Goal: Task Accomplishment & Management: Complete application form

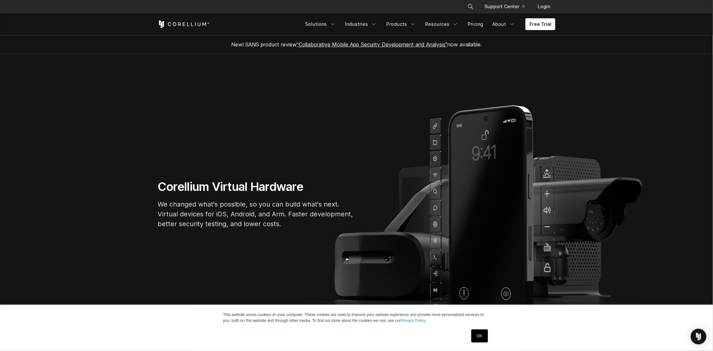
click at [538, 22] on link "Free Trial" at bounding box center [540, 24] width 30 height 12
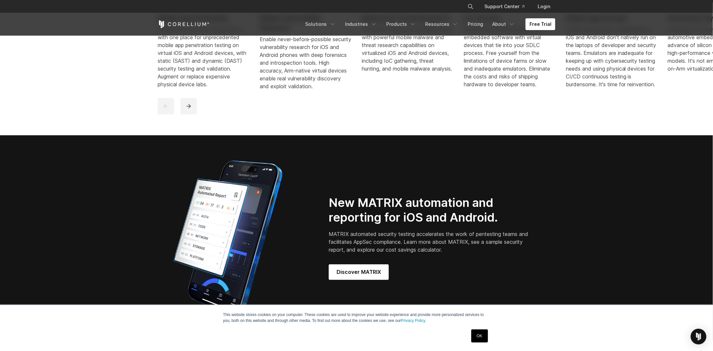
scroll to position [589, 0]
